Goal: Task Accomplishment & Management: Use online tool/utility

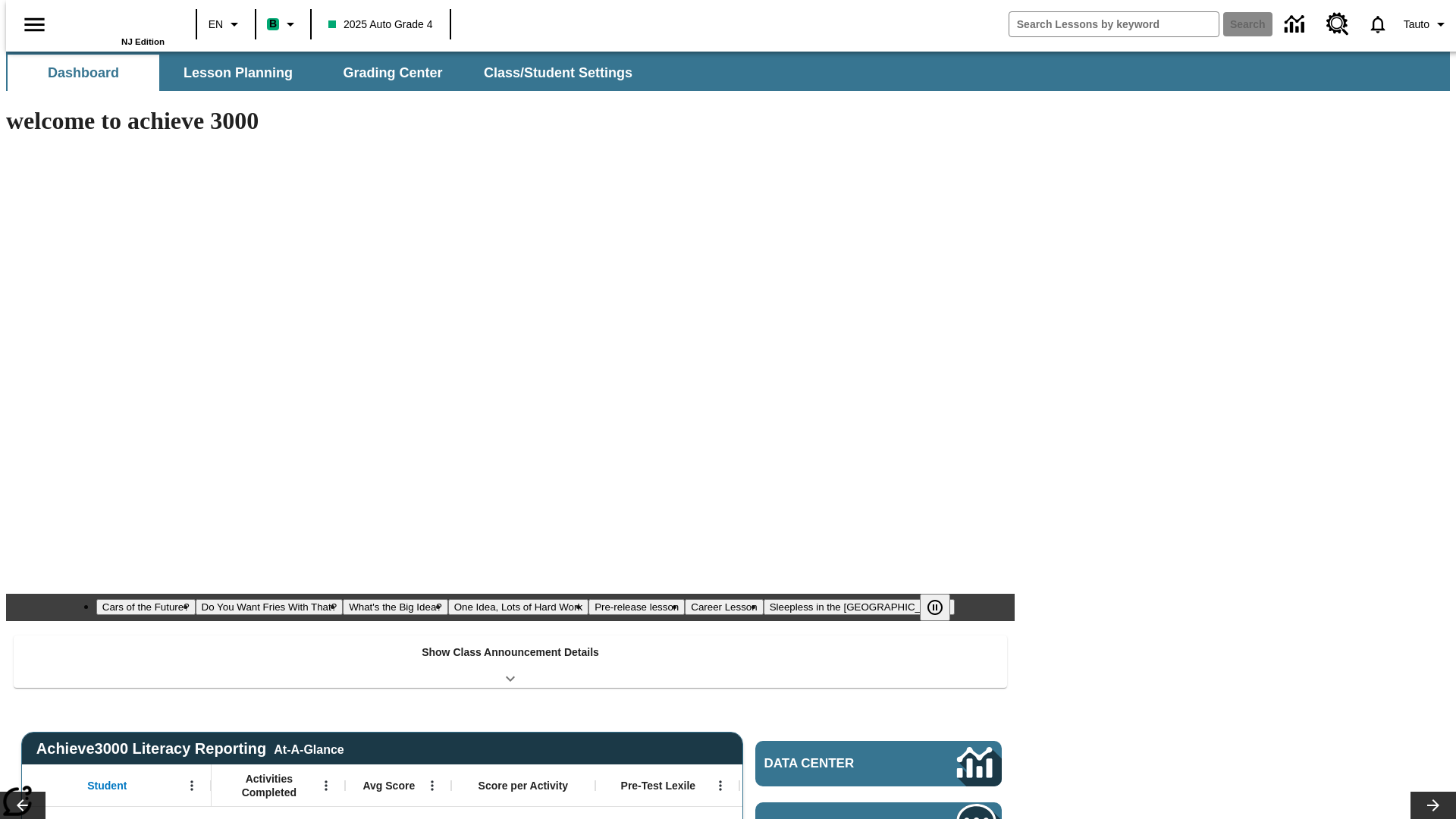
type input "-1"
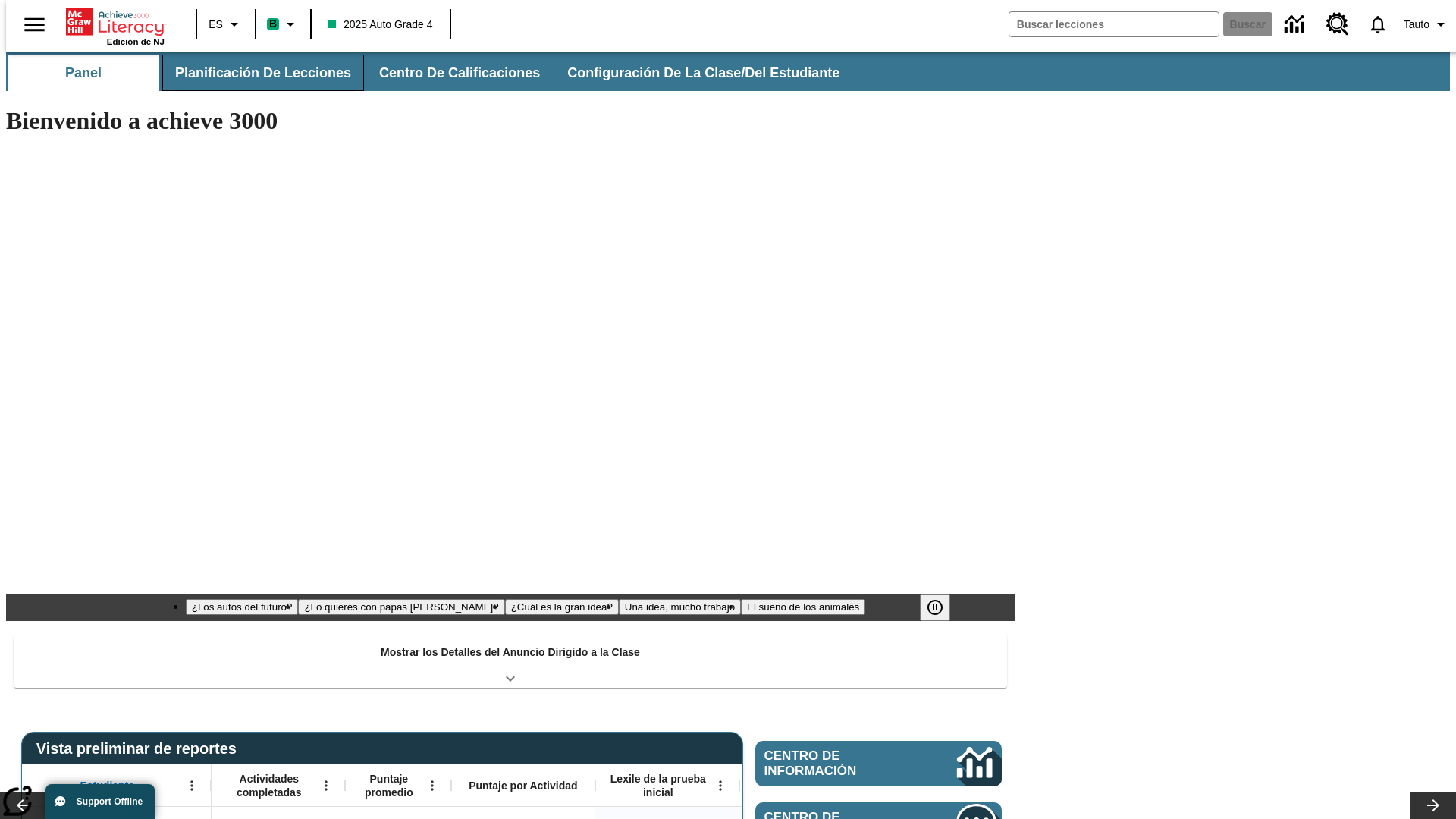
click at [254, 73] on span "Planificación de lecciones" at bounding box center [263, 73] width 176 height 18
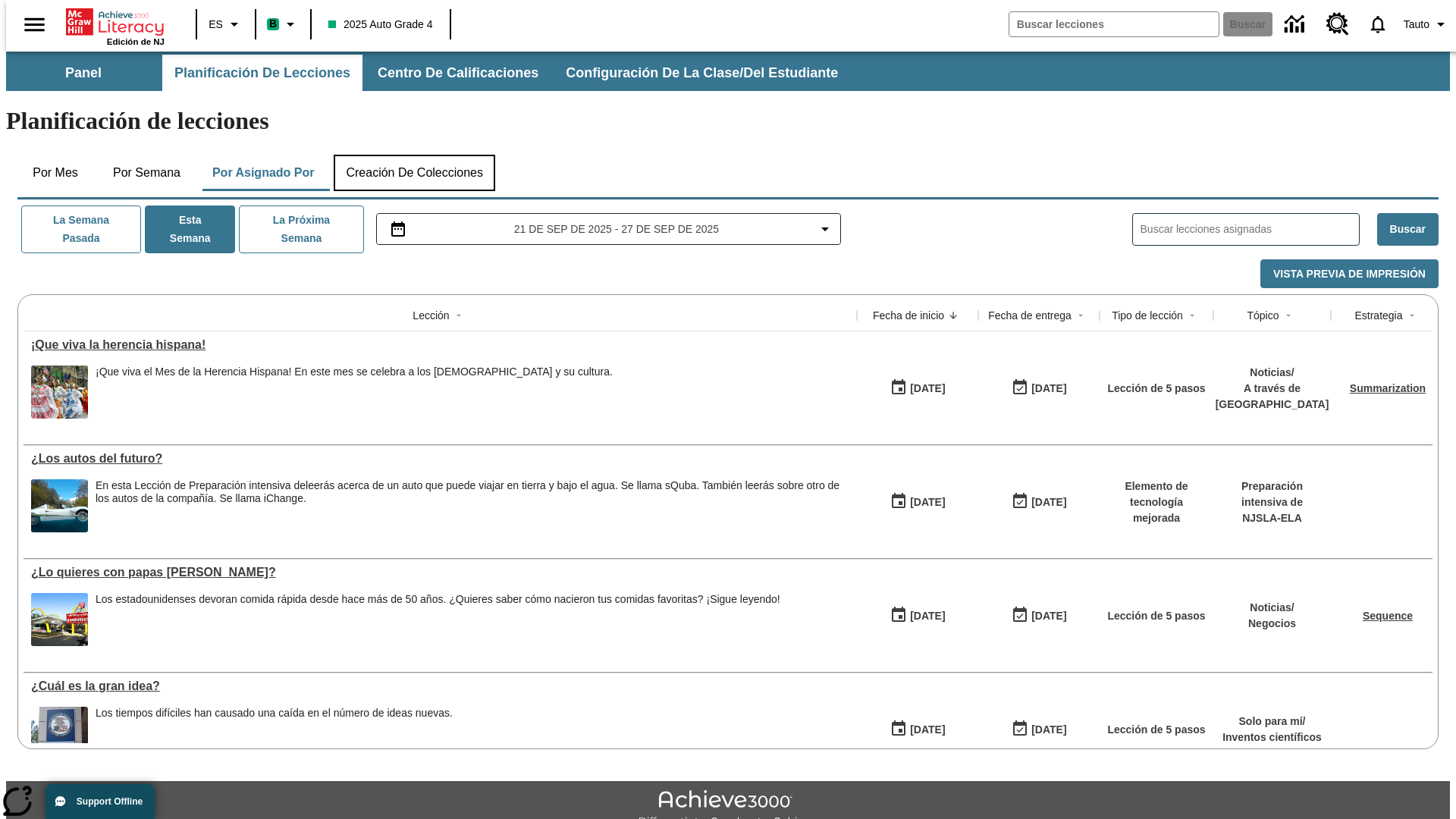
click at [414, 155] on button "Creación de colecciones" at bounding box center [414, 173] width 161 height 37
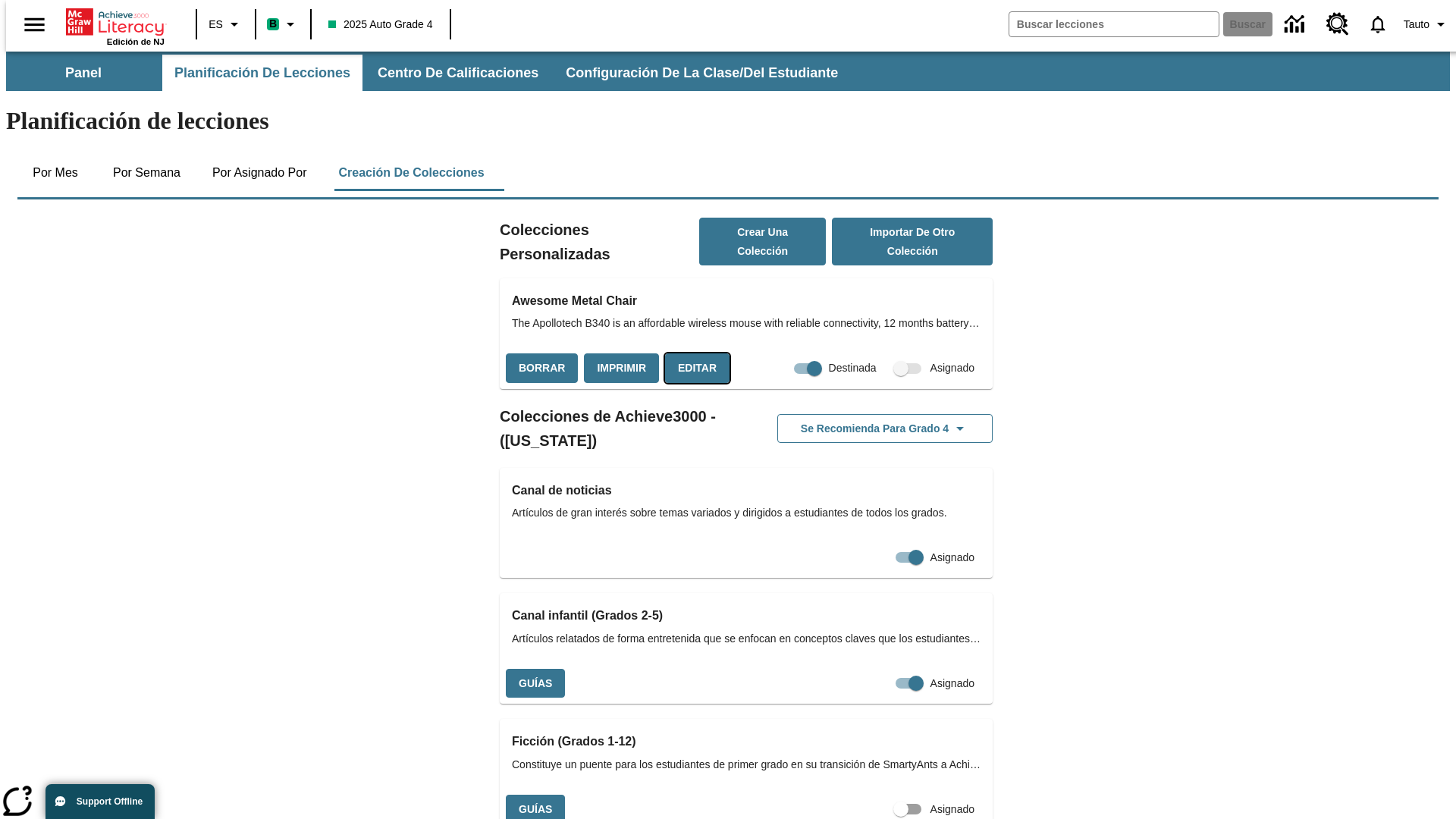
click at [693, 353] on button "Editar" at bounding box center [697, 367] width 64 height 29
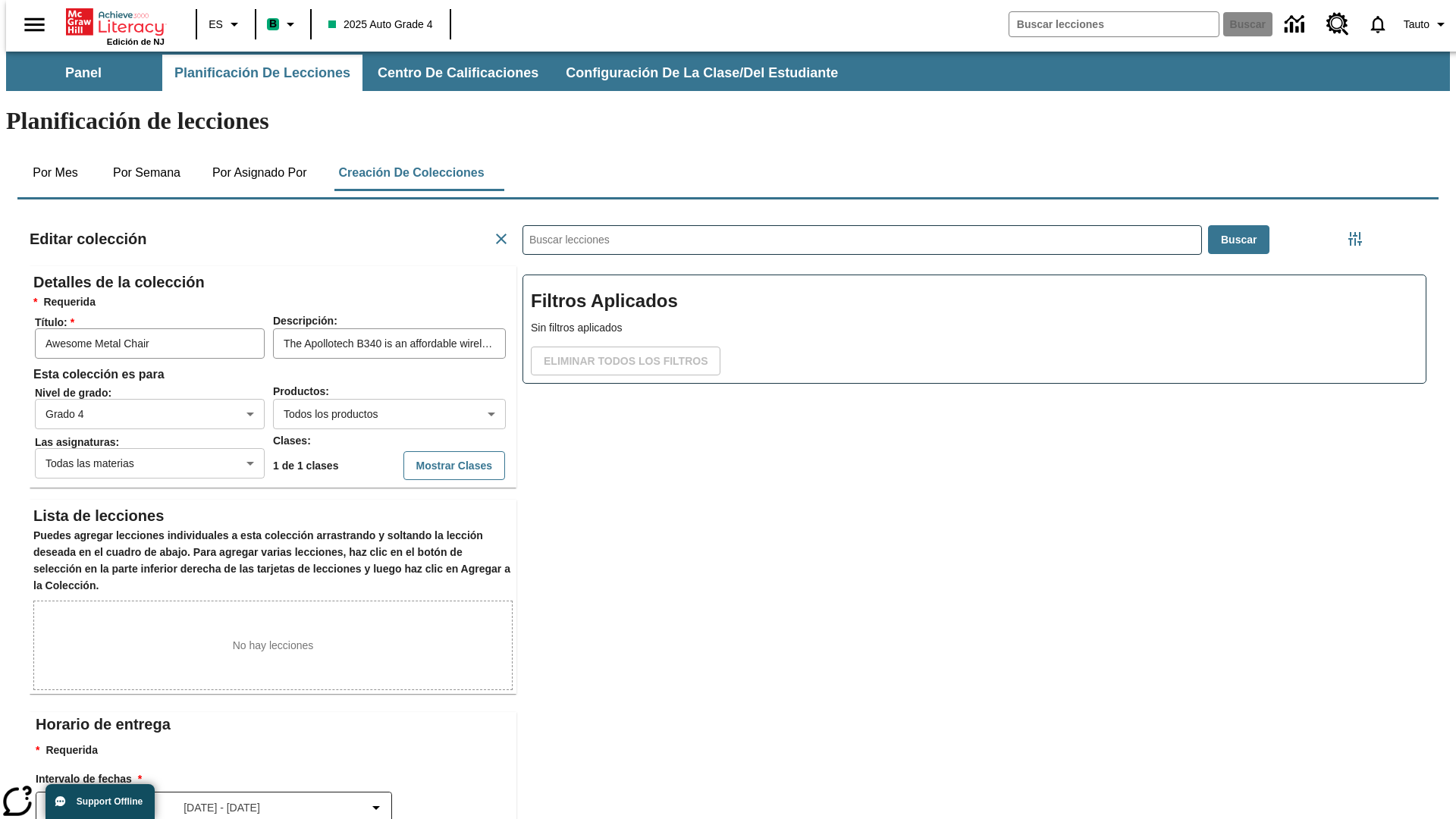
scroll to position [1, 1]
click at [365, 359] on body "Saltar al contenido principal Edición de NJ ES B 2025 Auto Grade 4 Buscar 0 Tau…" at bounding box center [728, 527] width 1444 height 951
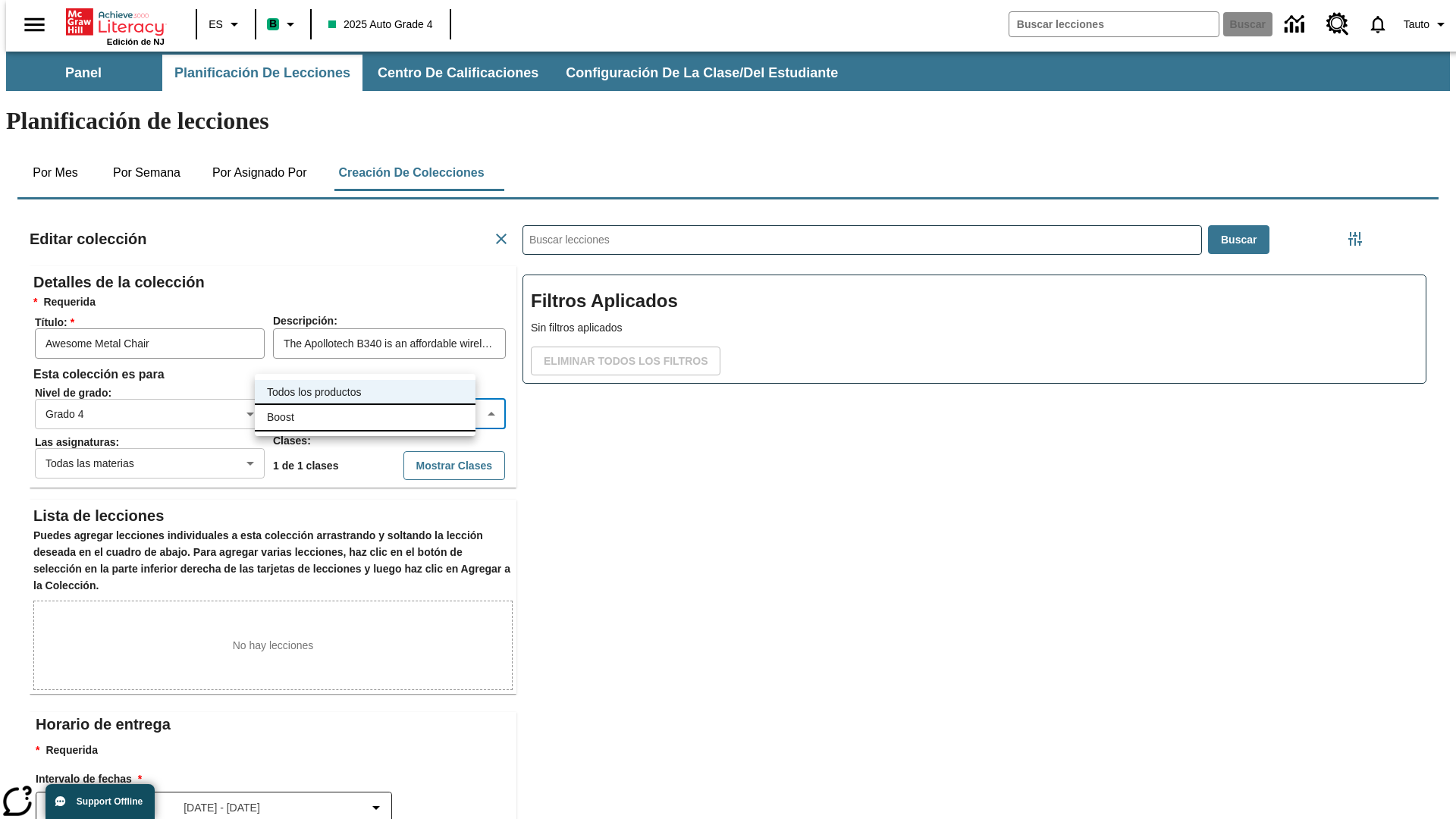
click at [365, 417] on li "Boost" at bounding box center [366, 417] width 221 height 25
type input "12"
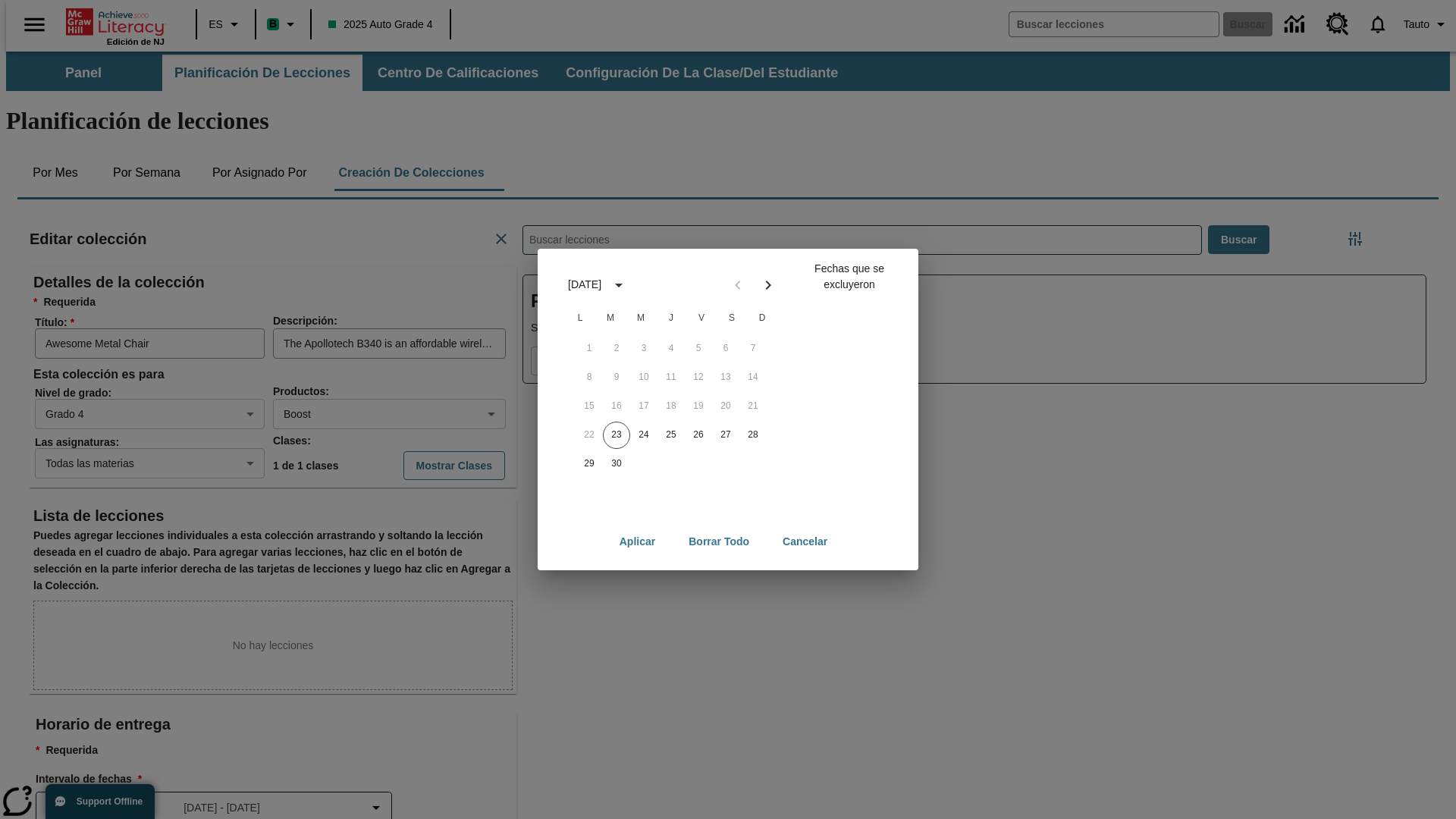
scroll to position [168, 0]
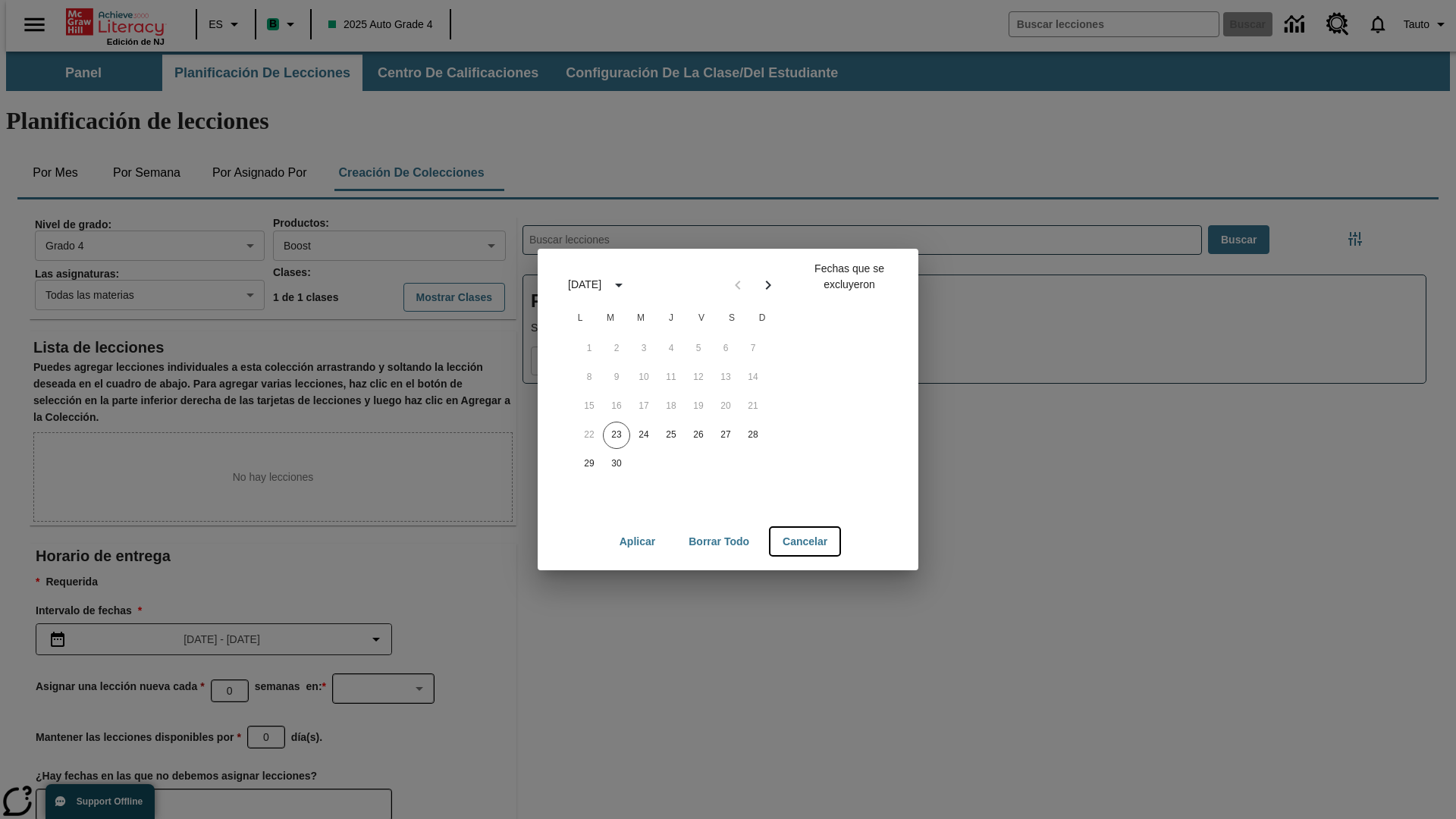
click at [807, 541] on button "Cancelar" at bounding box center [805, 542] width 69 height 28
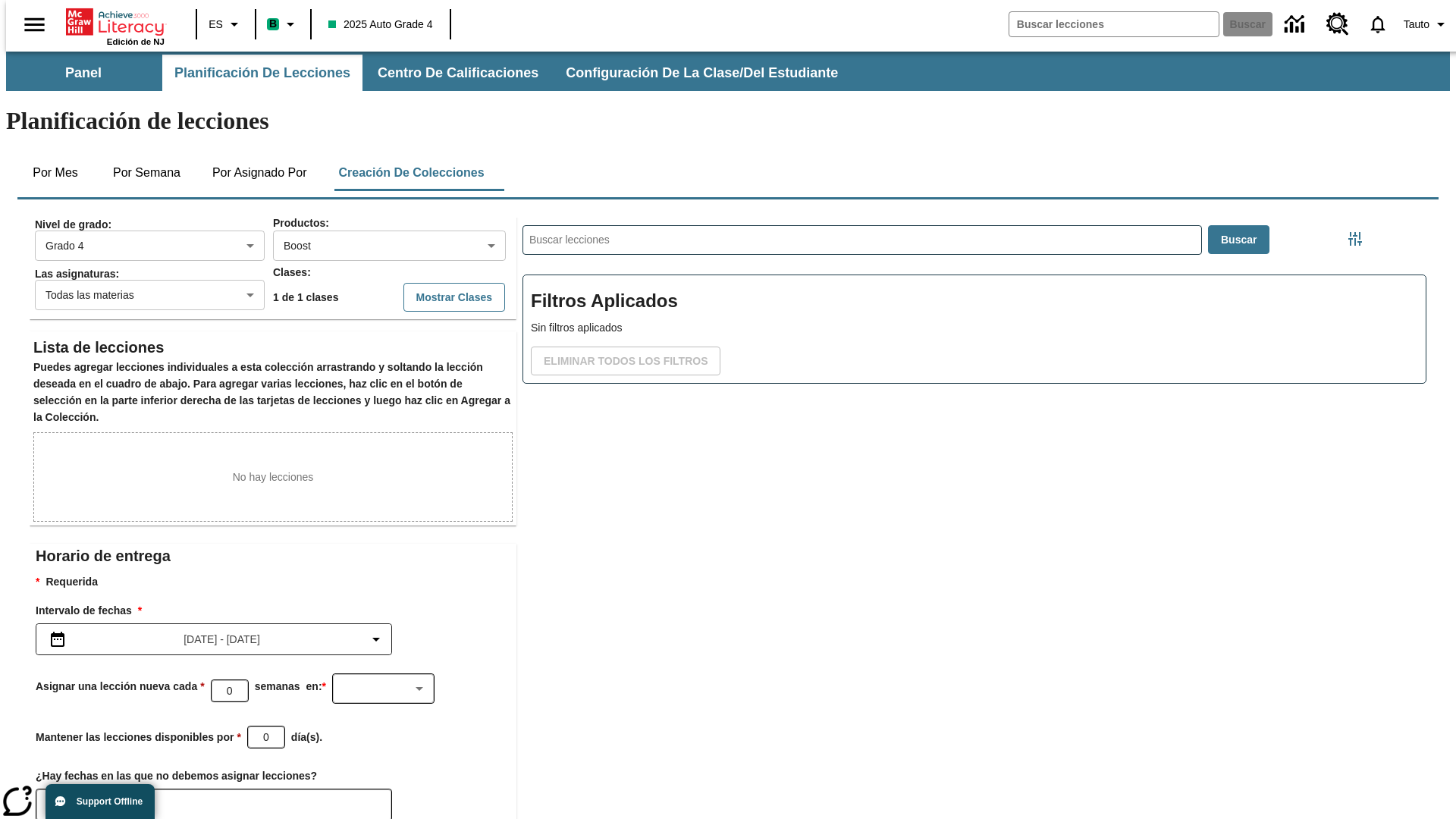
click at [56, 797] on icon "Elegir fechas" at bounding box center [62, 805] width 13 height 15
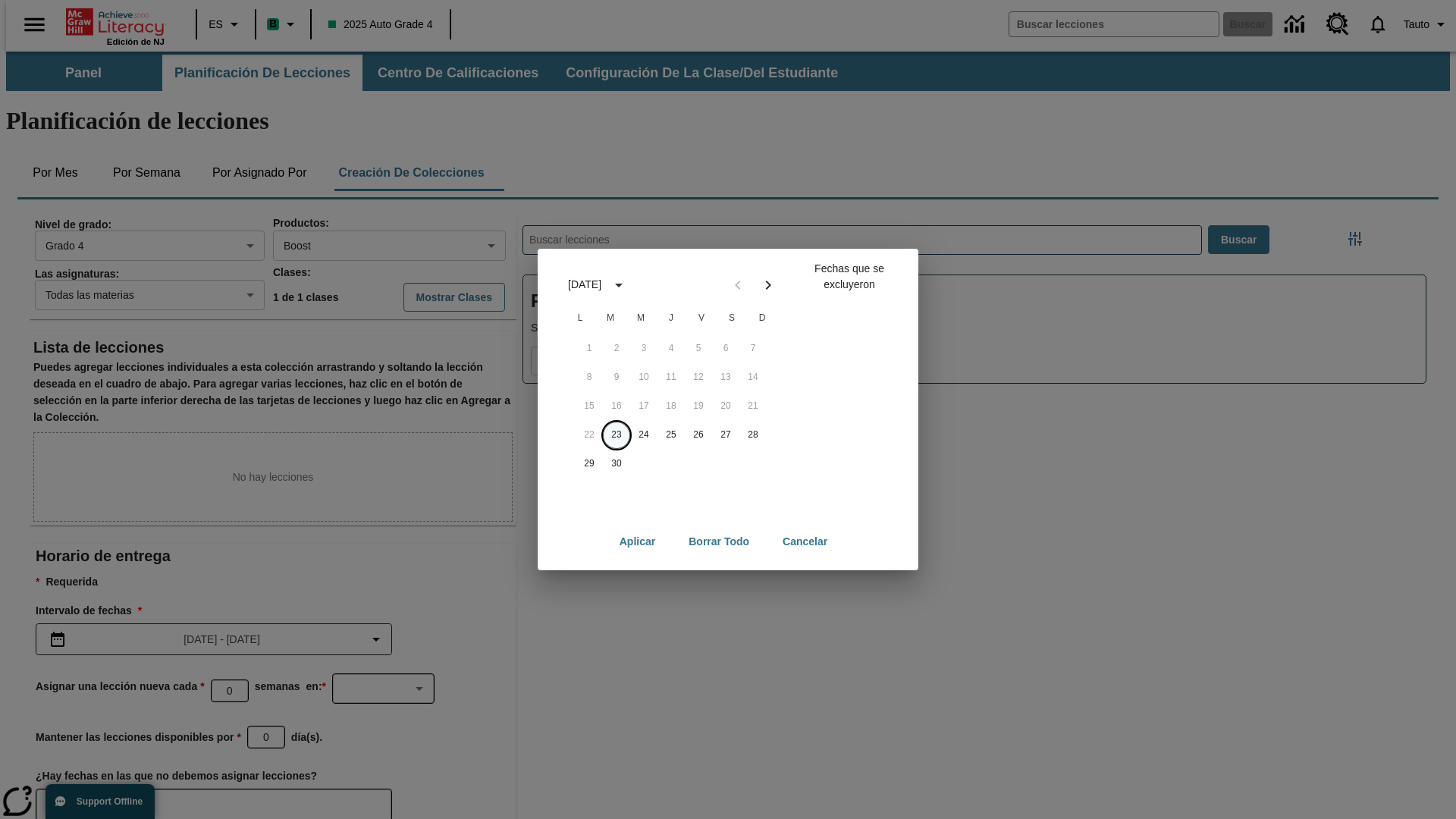
click at [617, 434] on button "23" at bounding box center [617, 435] width 28 height 28
click at [719, 541] on button "Borrar todo" at bounding box center [720, 542] width 85 height 28
click at [617, 434] on button "23" at bounding box center [617, 435] width 28 height 28
click at [644, 434] on button "24" at bounding box center [643, 435] width 28 height 28
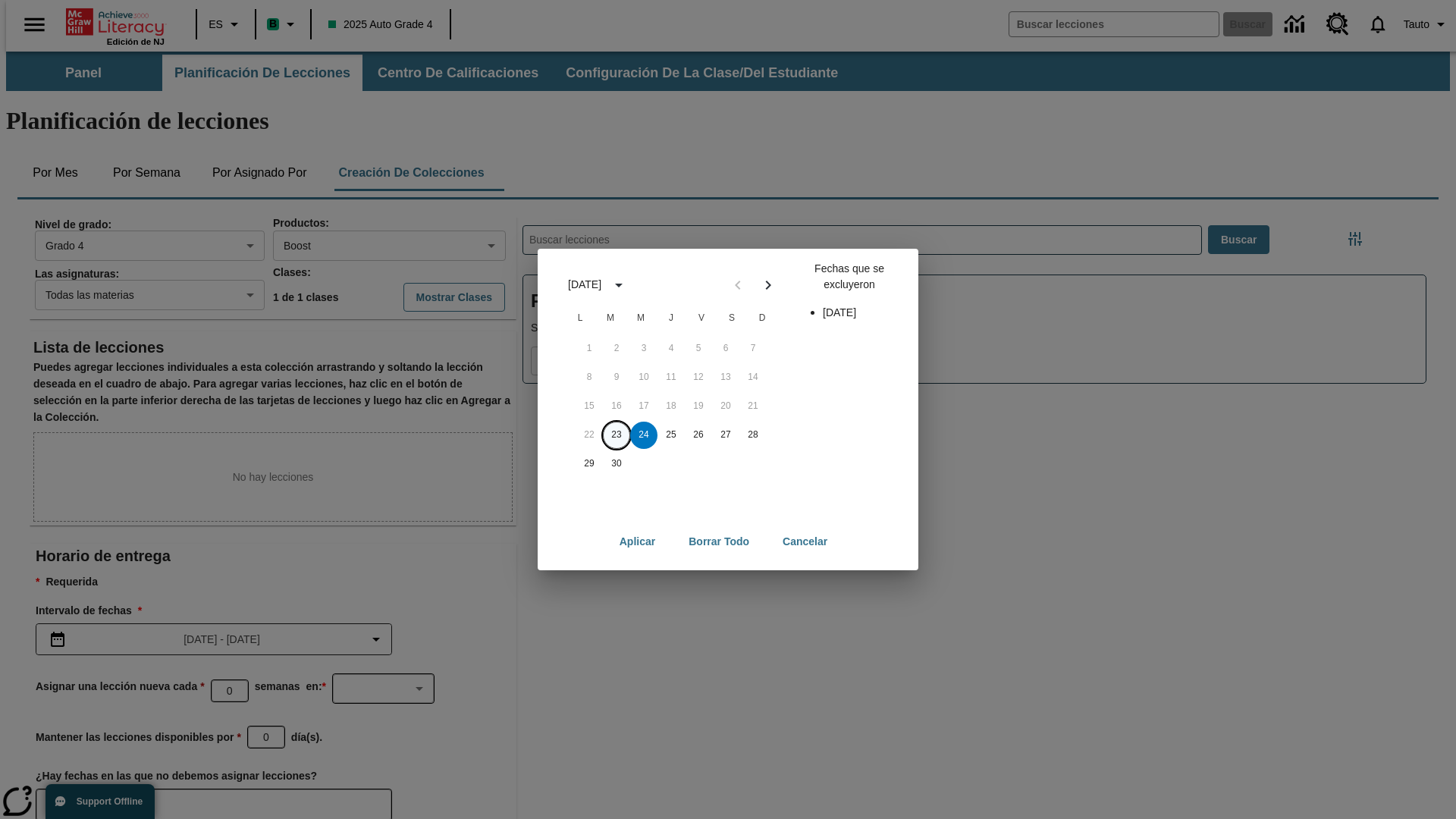
click at [617, 434] on button "23" at bounding box center [617, 435] width 28 height 28
click at [644, 434] on button "24" at bounding box center [643, 435] width 28 height 28
